Goal: Task Accomplishment & Management: Complete application form

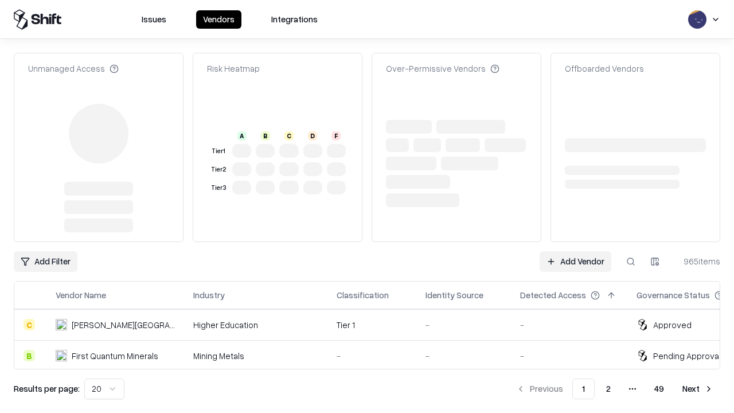
click at [575, 251] on link "Add Vendor" at bounding box center [576, 261] width 72 height 21
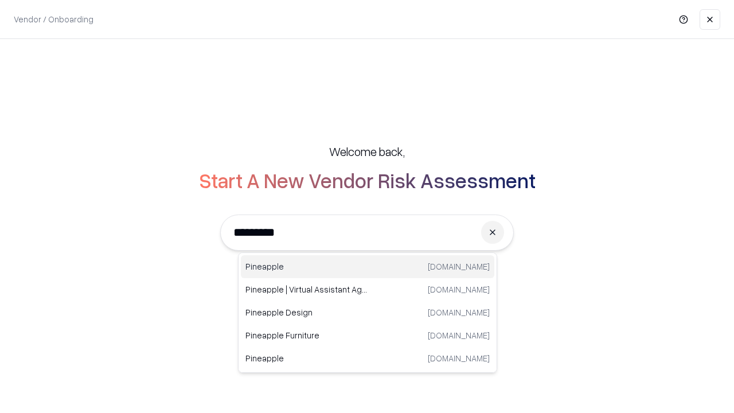
click at [368, 267] on div "Pineapple [DOMAIN_NAME]" at bounding box center [367, 266] width 253 height 23
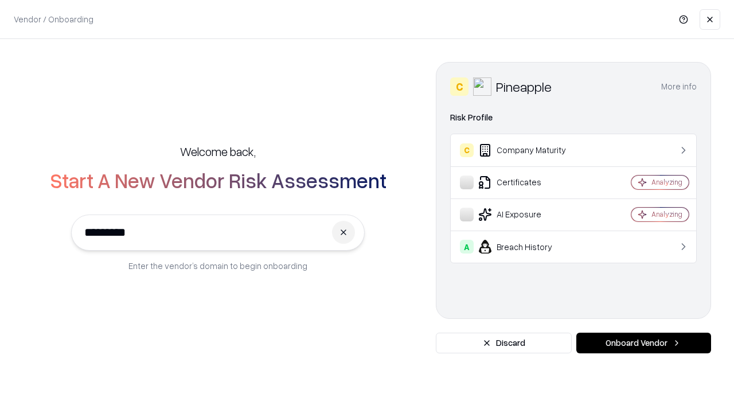
type input "*********"
click at [643, 343] on button "Onboard Vendor" at bounding box center [643, 343] width 135 height 21
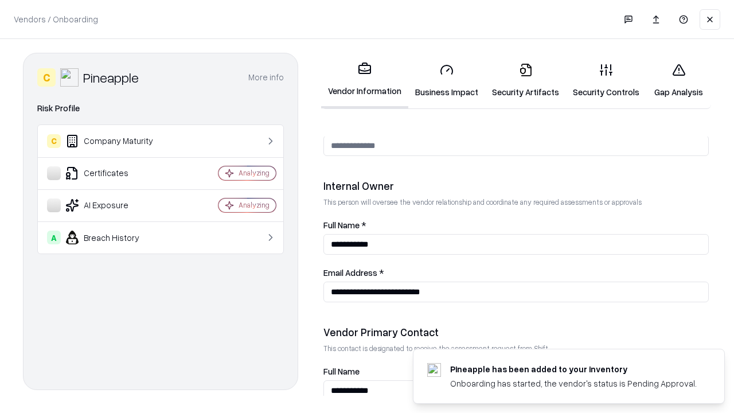
scroll to position [594, 0]
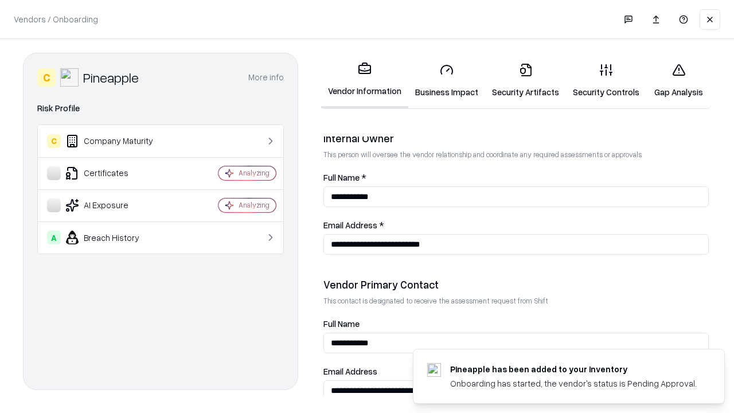
click at [525, 80] on link "Security Artifacts" at bounding box center [525, 80] width 81 height 53
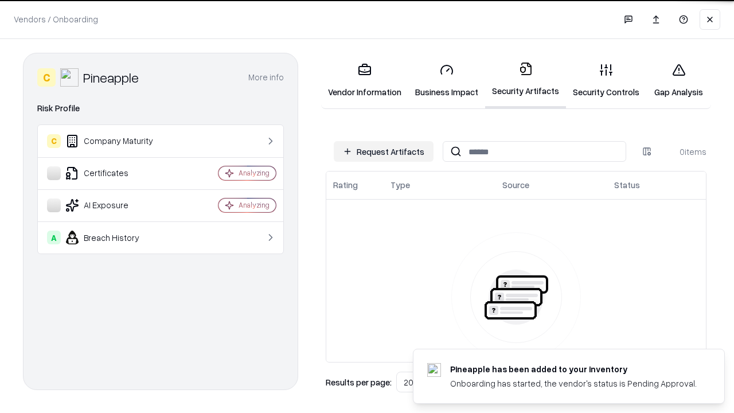
click at [384, 151] on button "Request Artifacts" at bounding box center [384, 151] width 100 height 21
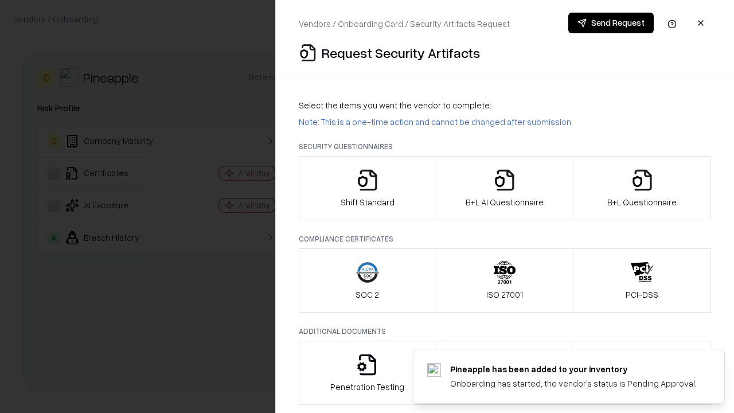
click at [642, 188] on icon "button" at bounding box center [642, 180] width 23 height 23
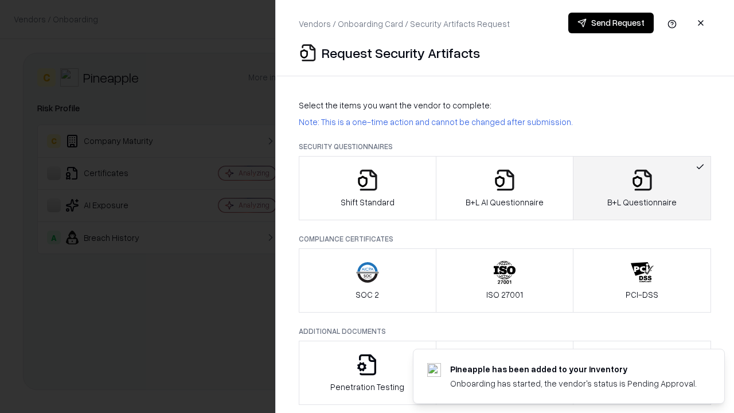
click at [504, 188] on icon "button" at bounding box center [504, 180] width 23 height 23
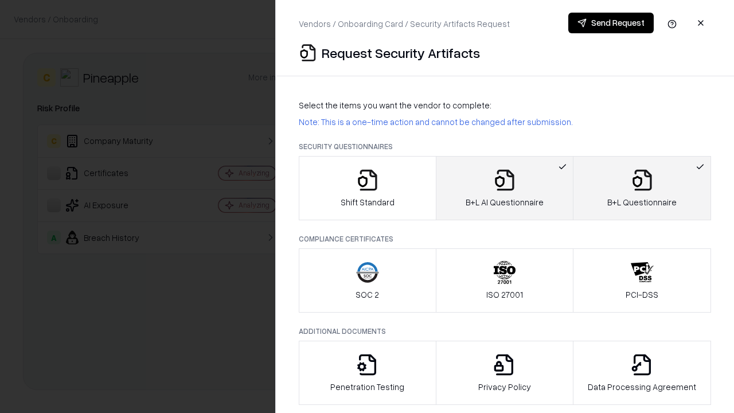
click at [611, 23] on button "Send Request" at bounding box center [610, 23] width 85 height 21
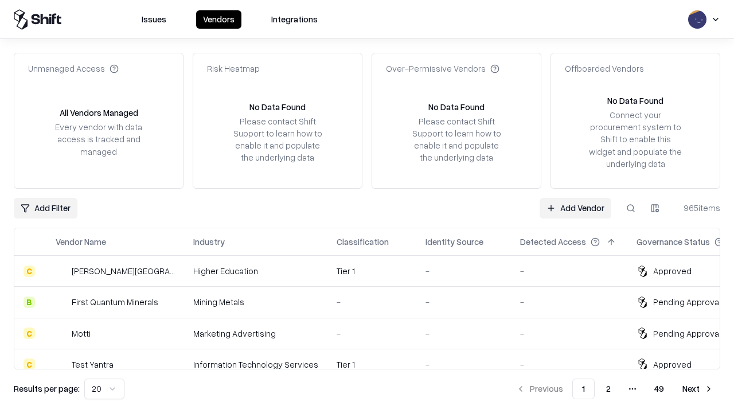
click at [575, 208] on link "Add Vendor" at bounding box center [576, 208] width 72 height 21
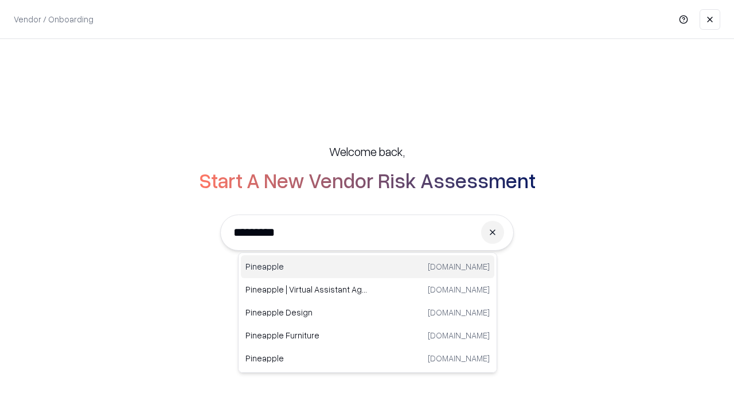
click at [368, 267] on div "Pineapple [DOMAIN_NAME]" at bounding box center [367, 266] width 253 height 23
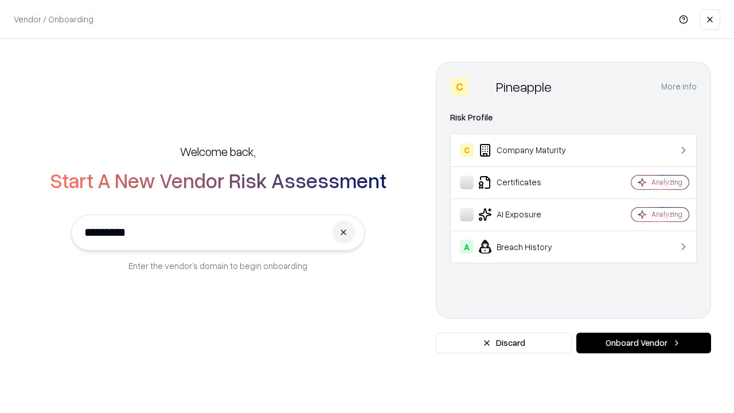
type input "*********"
click at [643, 343] on button "Onboard Vendor" at bounding box center [643, 343] width 135 height 21
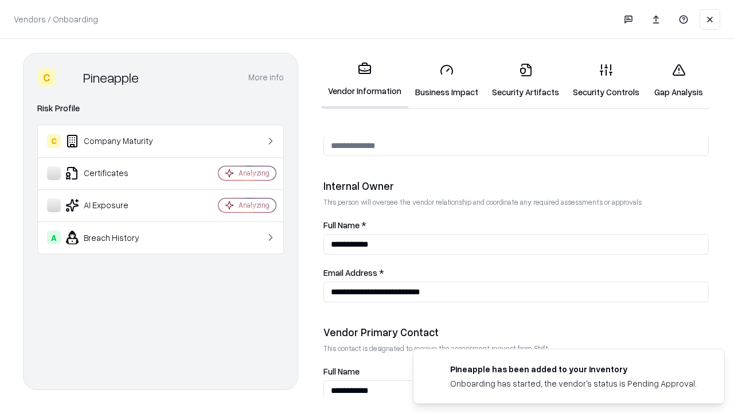
scroll to position [594, 0]
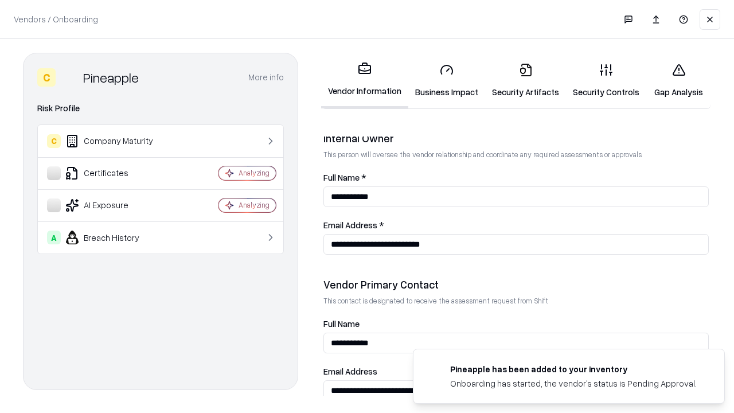
click at [678, 80] on link "Gap Analysis" at bounding box center [678, 80] width 65 height 53
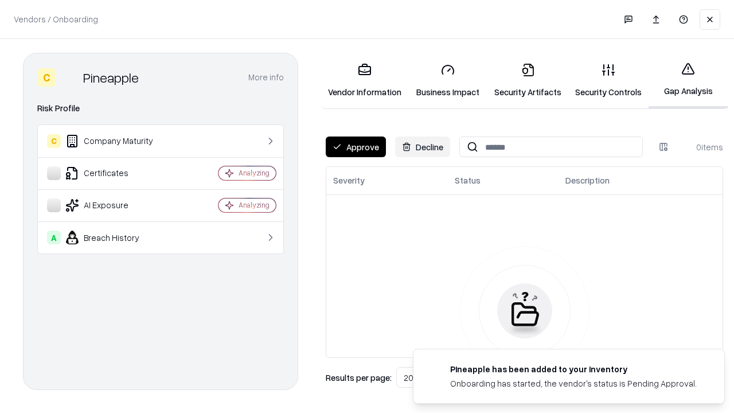
click at [355, 147] on button "Approve" at bounding box center [356, 146] width 60 height 21
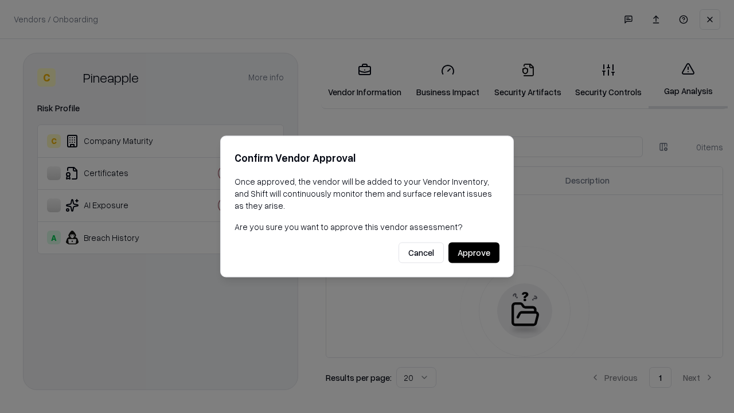
click at [474, 252] on button "Approve" at bounding box center [473, 253] width 51 height 21
